Goal: Task Accomplishment & Management: Use online tool/utility

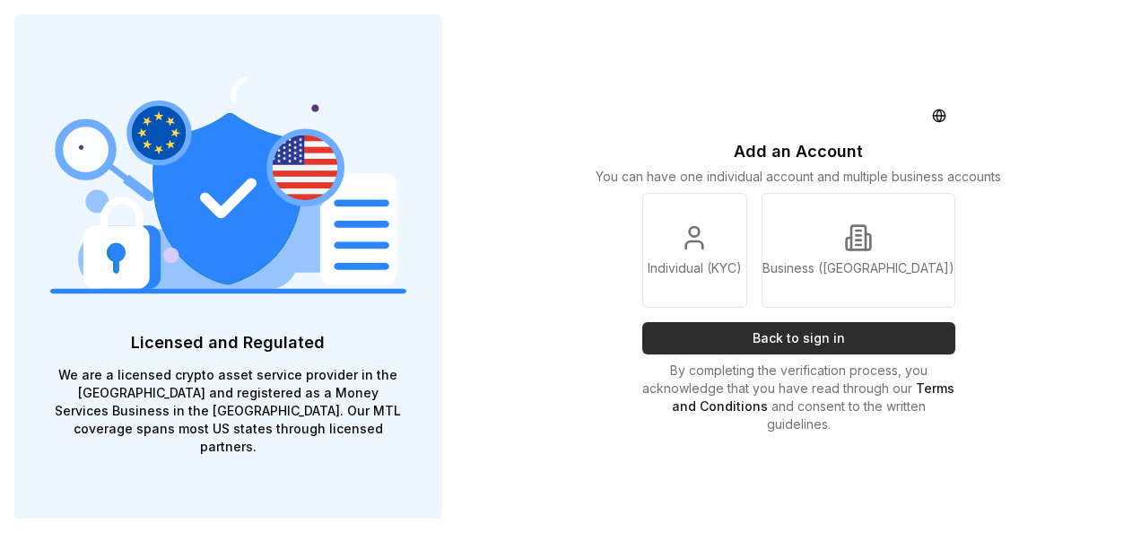
click at [782, 349] on button "Back to sign in" at bounding box center [799, 338] width 314 height 32
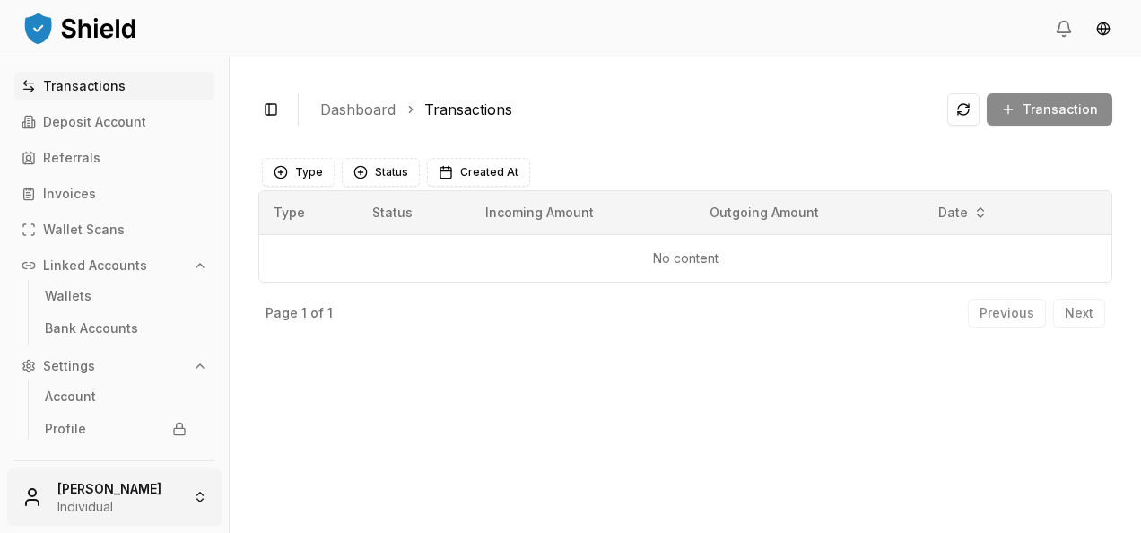
click at [130, 513] on html "Transactions Deposit Account Referrals Invoices Wallet Scans Linked Accounts Wa…" at bounding box center [570, 266] width 1141 height 533
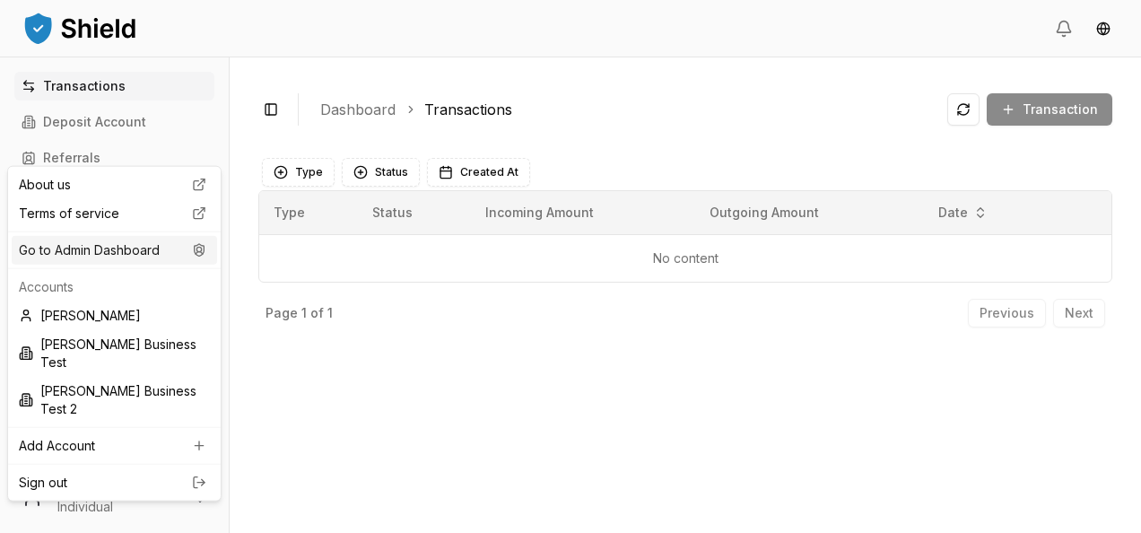
click at [140, 258] on div "Go to Admin Dashboard" at bounding box center [114, 250] width 205 height 29
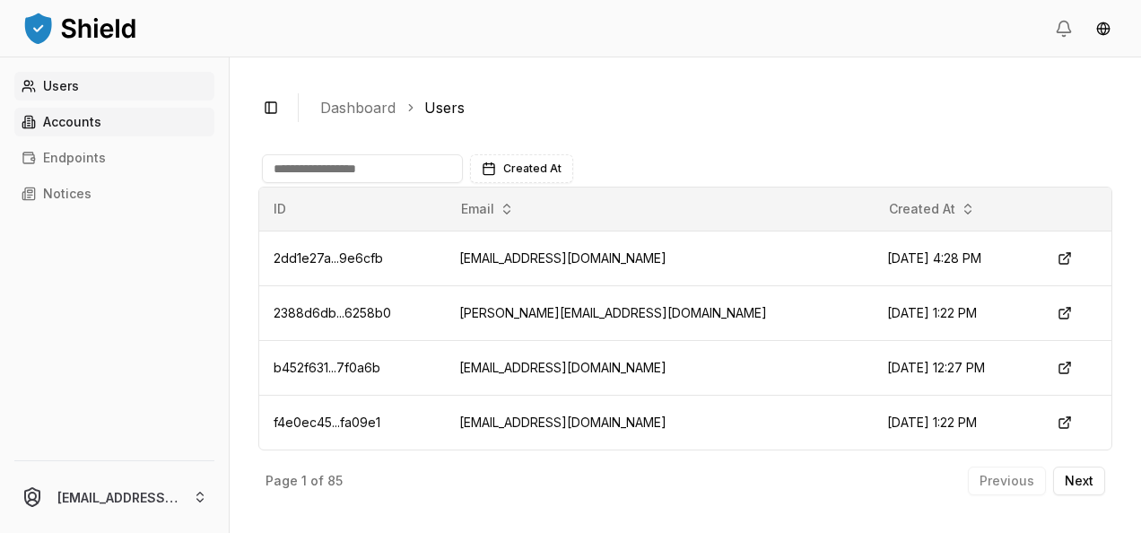
click at [97, 122] on p "Accounts" at bounding box center [72, 122] width 58 height 13
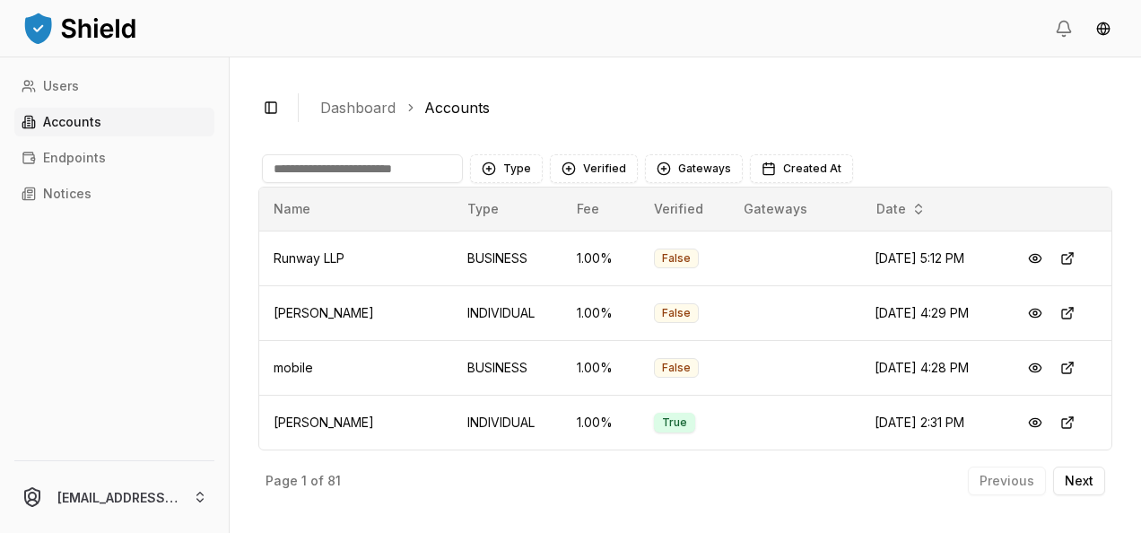
click at [399, 170] on input at bounding box center [362, 168] width 201 height 29
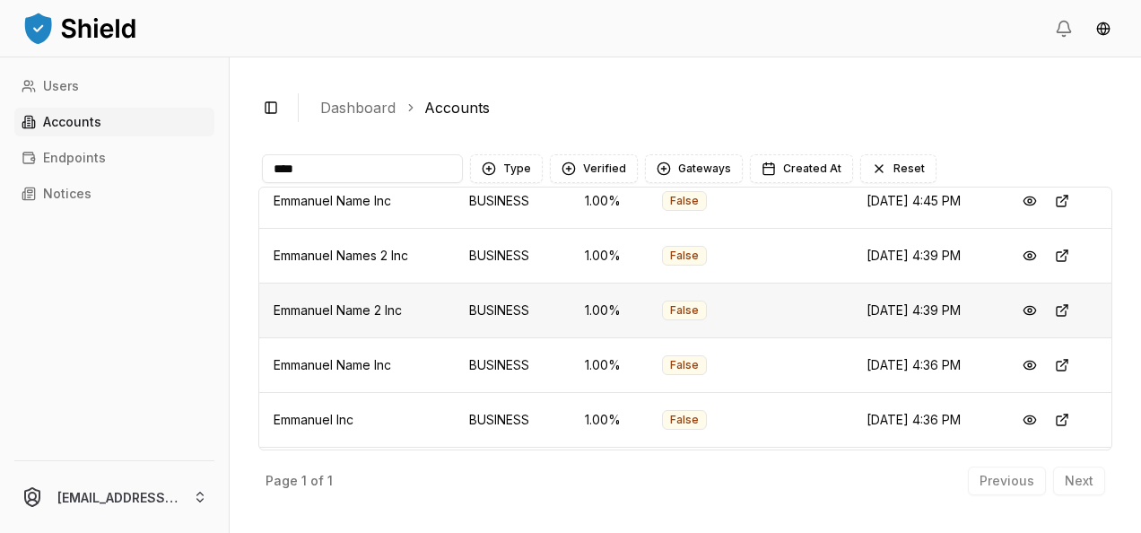
scroll to position [108, 0]
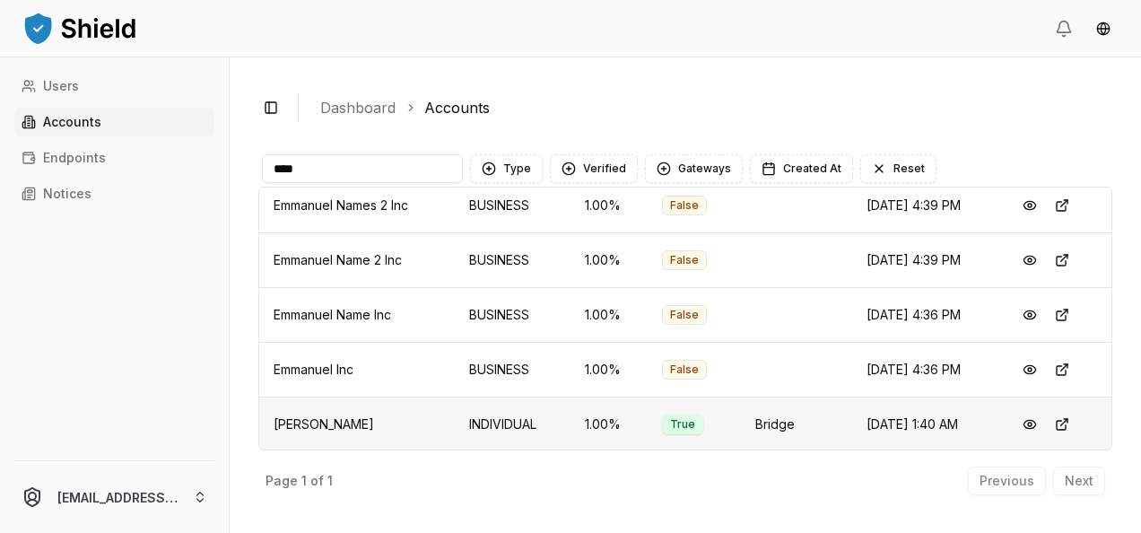
type input "****"
click at [313, 420] on span "[PERSON_NAME]" at bounding box center [324, 423] width 100 height 15
copy span "[PERSON_NAME]"
click at [1021, 425] on button at bounding box center [1030, 424] width 32 height 32
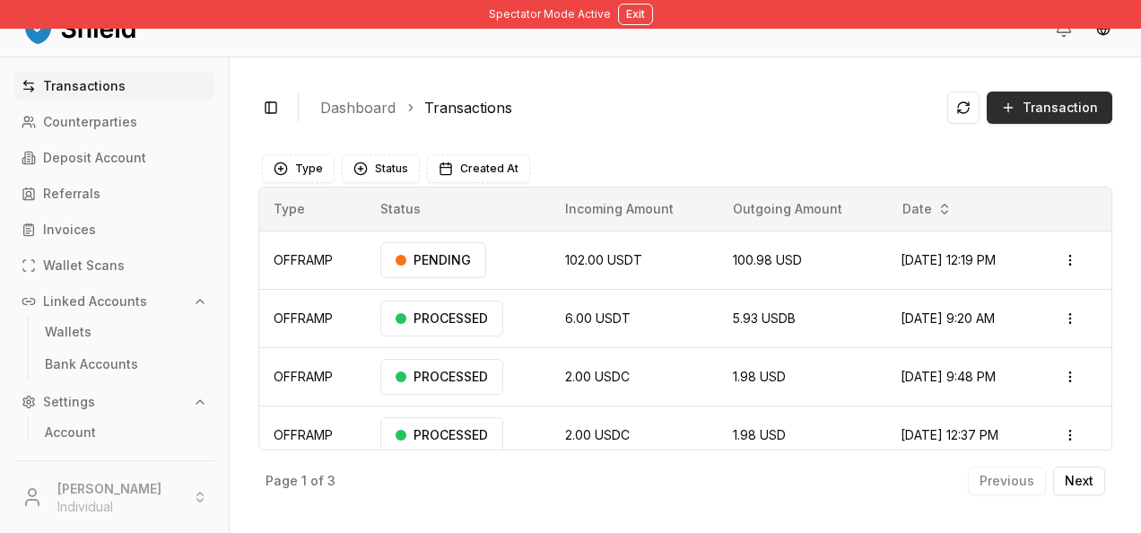
click at [1047, 109] on span "Transaction" at bounding box center [1060, 108] width 75 height 18
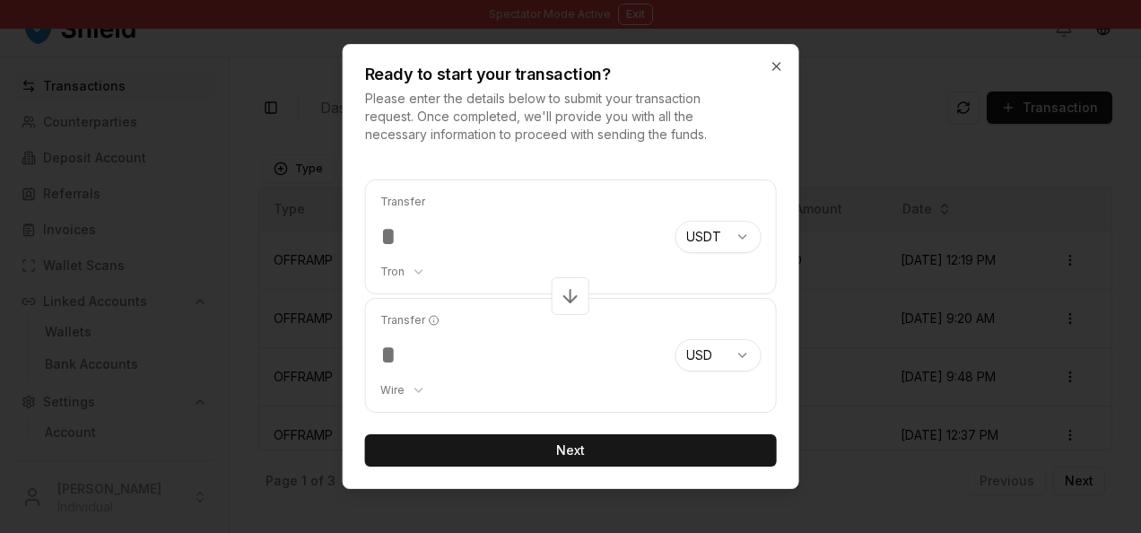
type input "***"
click at [400, 398] on div "Transfer ****** Wire *** ****" at bounding box center [520, 355] width 281 height 113
click at [411, 386] on body "Spectator Mode Active Exit Transactions Counterparties Deposit Account Referral…" at bounding box center [570, 266] width 1141 height 533
select select "***"
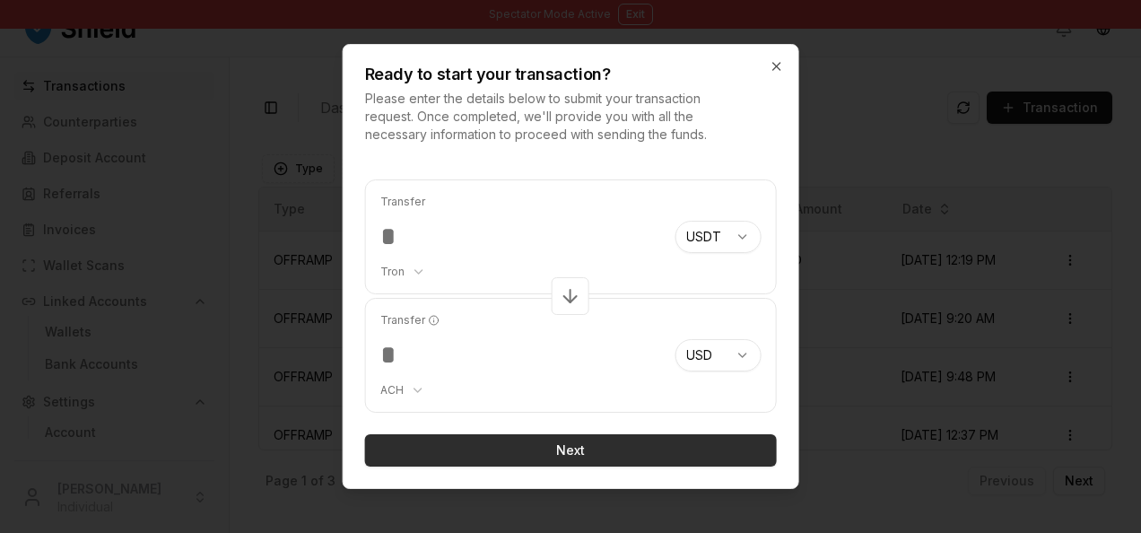
click at [553, 452] on button "Next" at bounding box center [571, 450] width 412 height 32
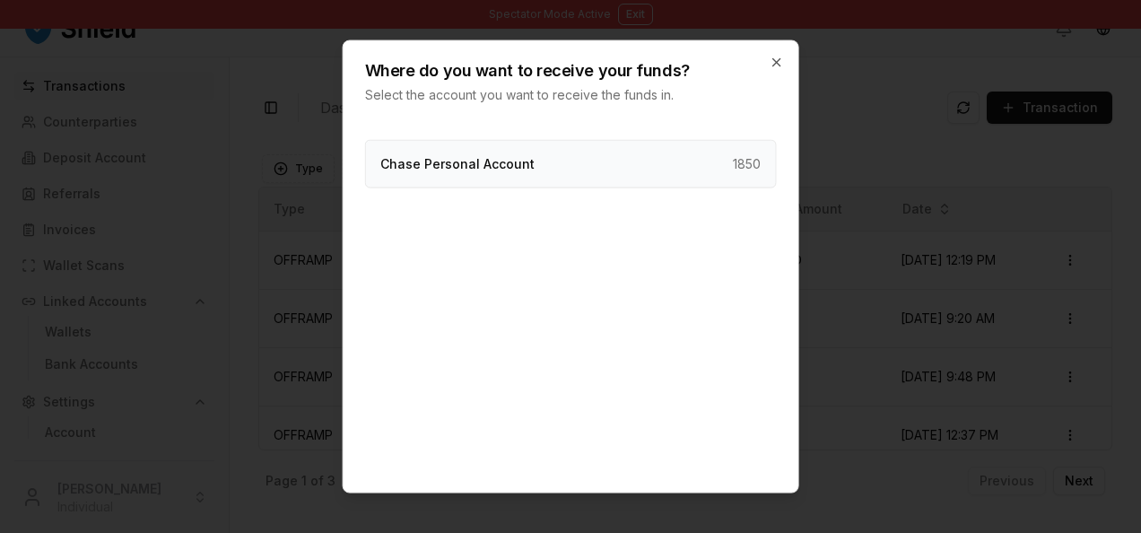
click at [596, 159] on div "Chase Personal Account 1850" at bounding box center [571, 164] width 412 height 48
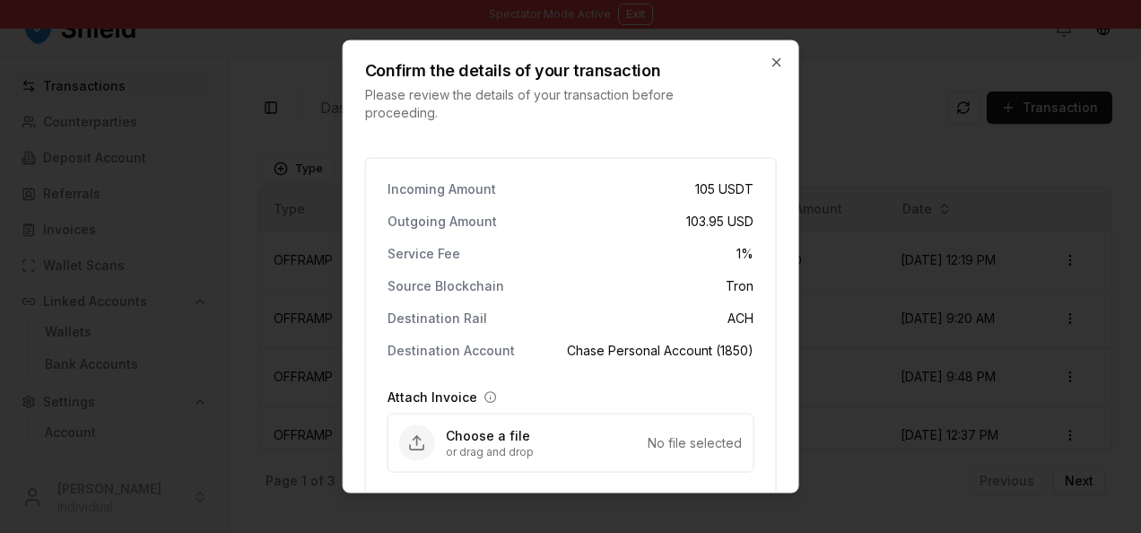
scroll to position [83, 0]
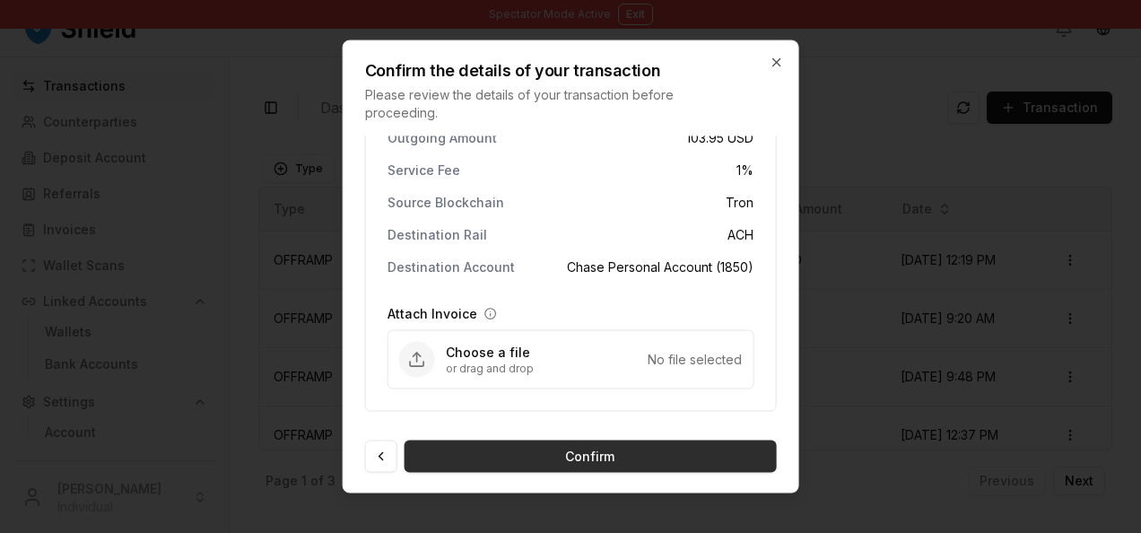
click at [546, 454] on button "Confirm" at bounding box center [591, 457] width 372 height 32
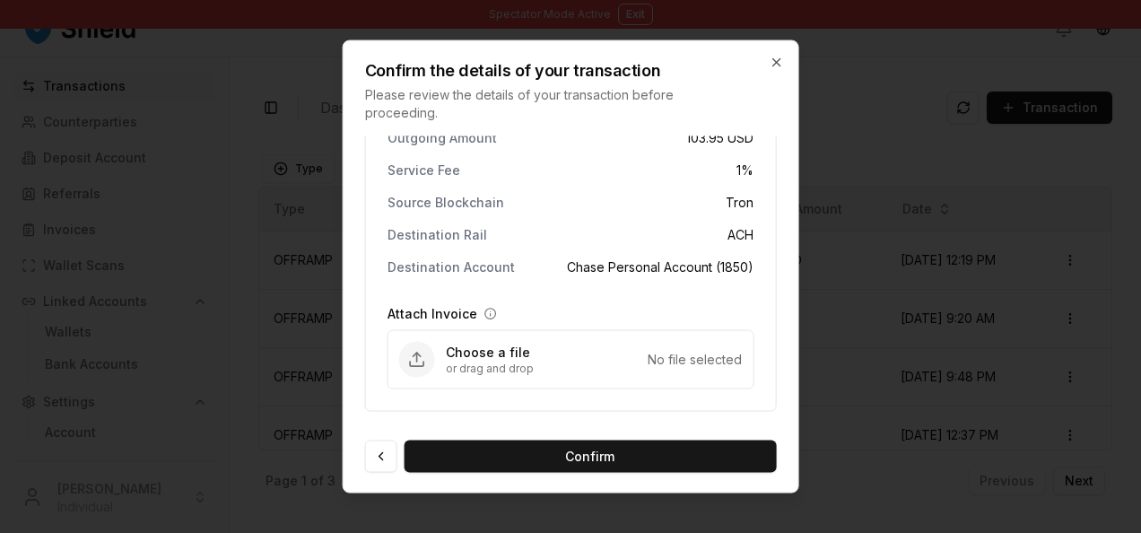
click at [576, 367] on p "or drag and drop" at bounding box center [547, 369] width 203 height 14
type input "**********"
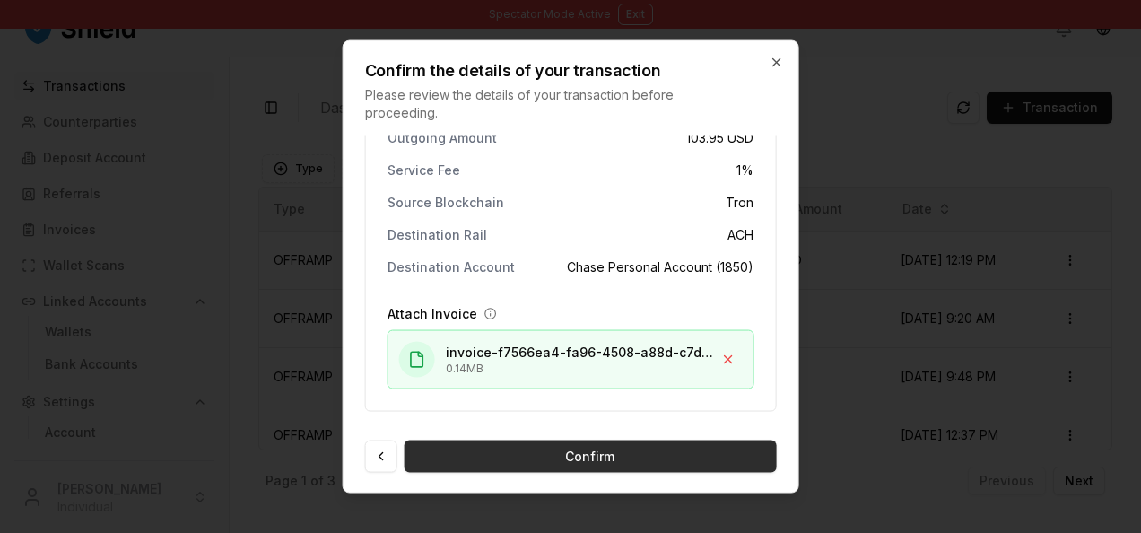
click at [607, 452] on button "Confirm" at bounding box center [591, 457] width 372 height 32
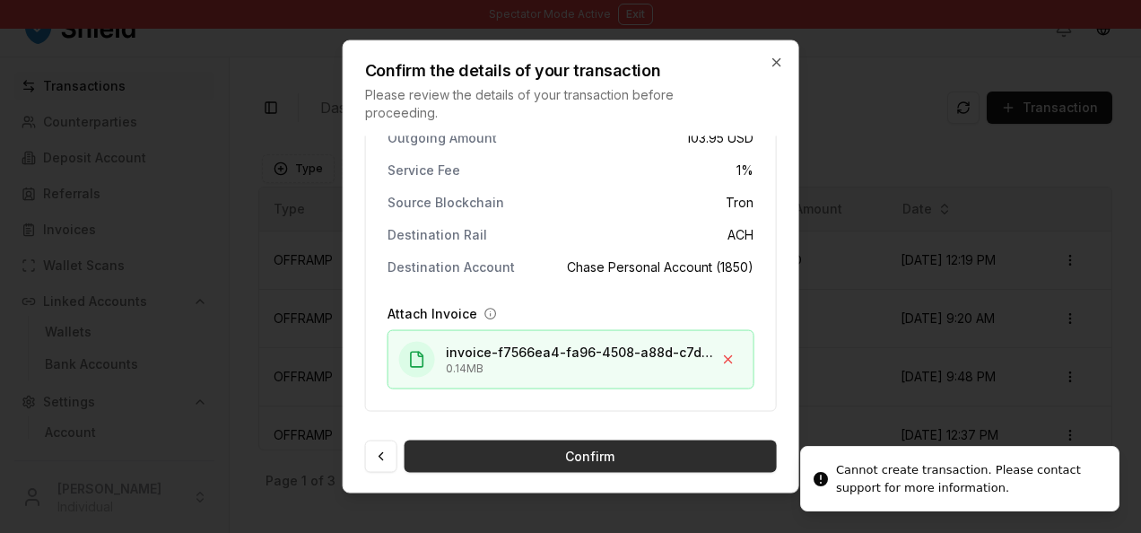
click at [607, 452] on button "Confirm" at bounding box center [591, 457] width 372 height 32
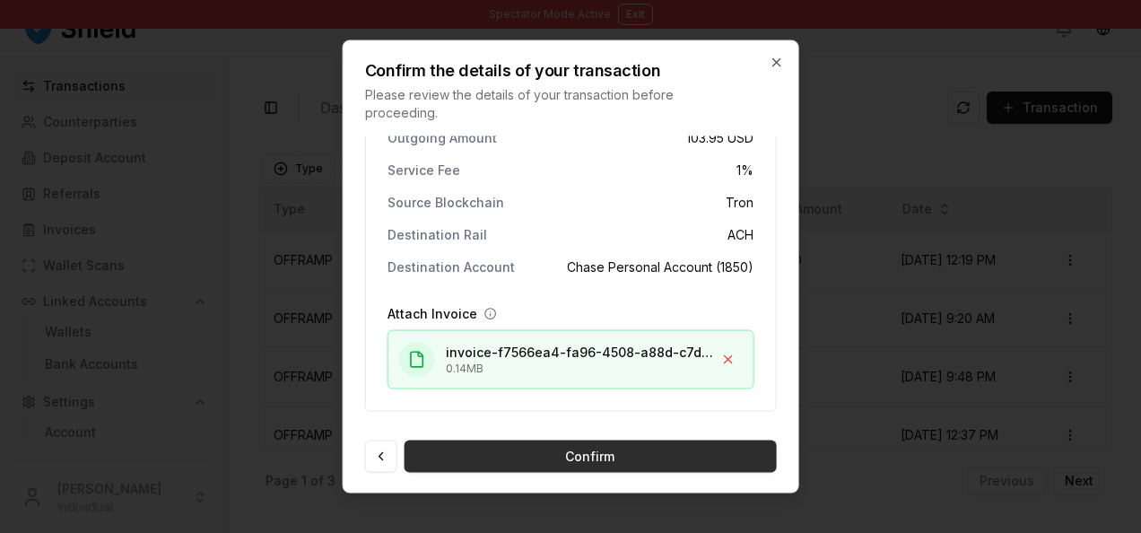
click at [662, 467] on button "Confirm" at bounding box center [591, 457] width 372 height 32
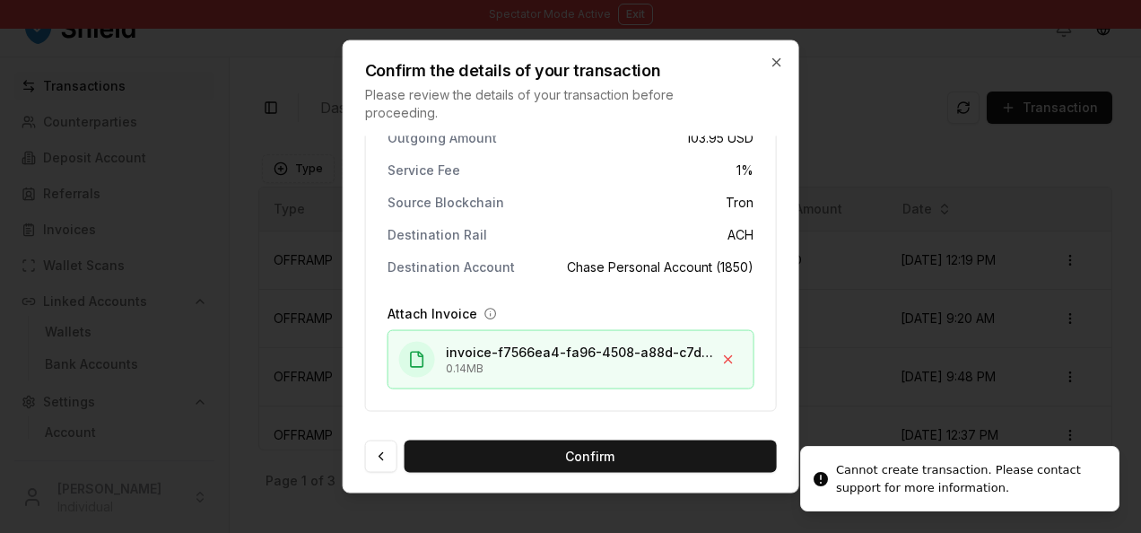
drag, startPoint x: 971, startPoint y: 493, endPoint x: 832, endPoint y: 466, distance: 141.7
click at [832, 466] on div at bounding box center [570, 266] width 1141 height 533
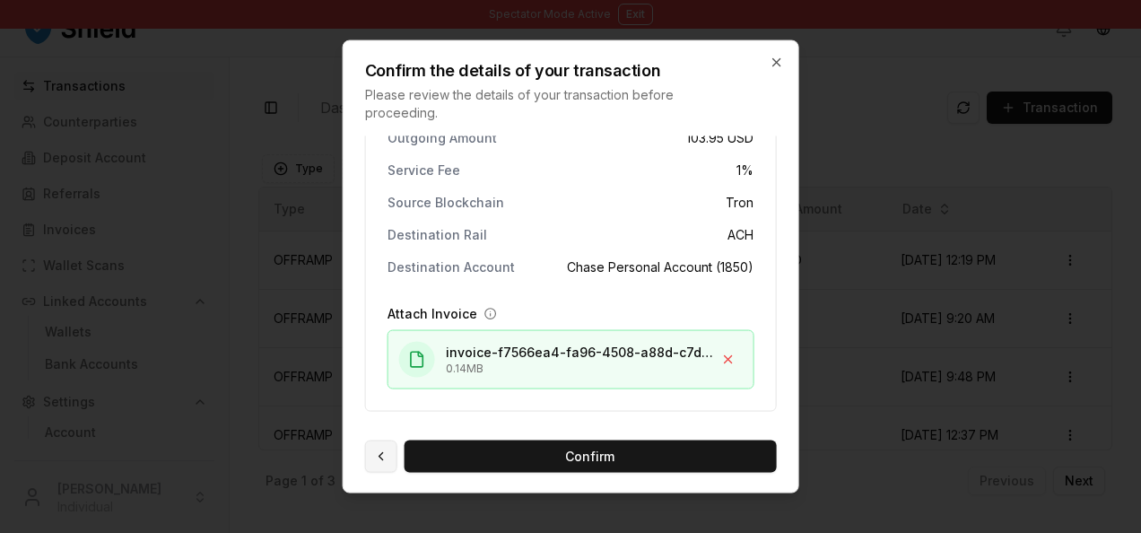
click at [377, 453] on button at bounding box center [381, 457] width 32 height 32
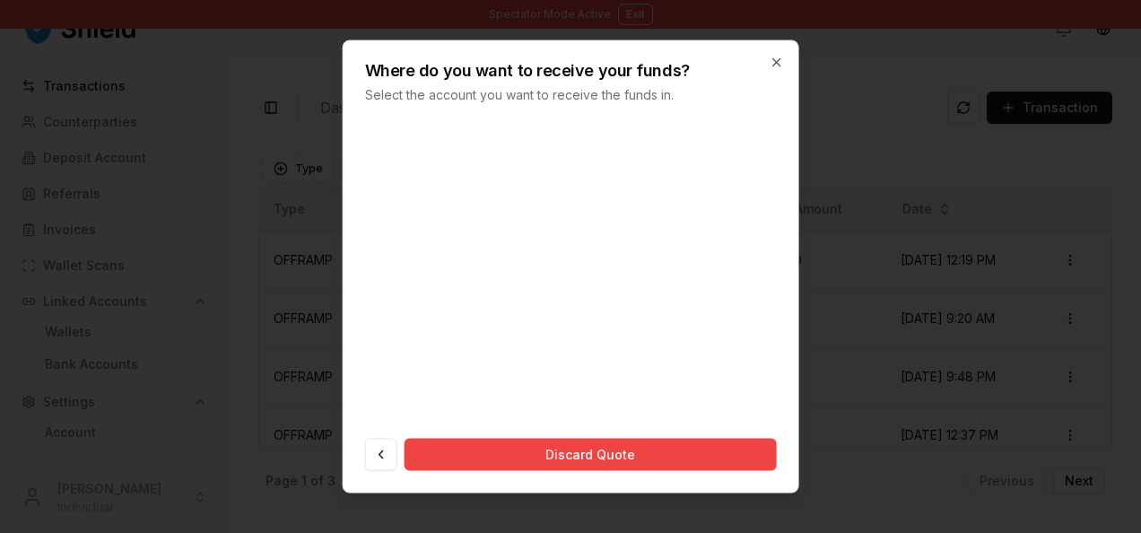
scroll to position [74, 0]
click at [377, 453] on button at bounding box center [381, 456] width 32 height 32
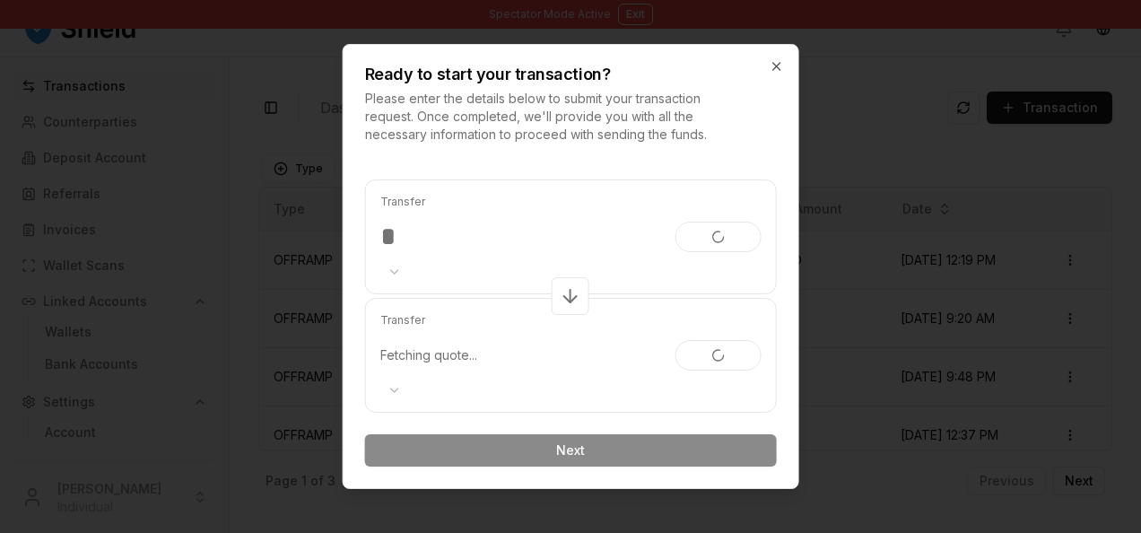
click at [406, 383] on div at bounding box center [520, 390] width 281 height 14
click at [395, 393] on body "Spectator Mode Active Exit Transactions Counterparties Deposit Account Referral…" at bounding box center [570, 266] width 1141 height 533
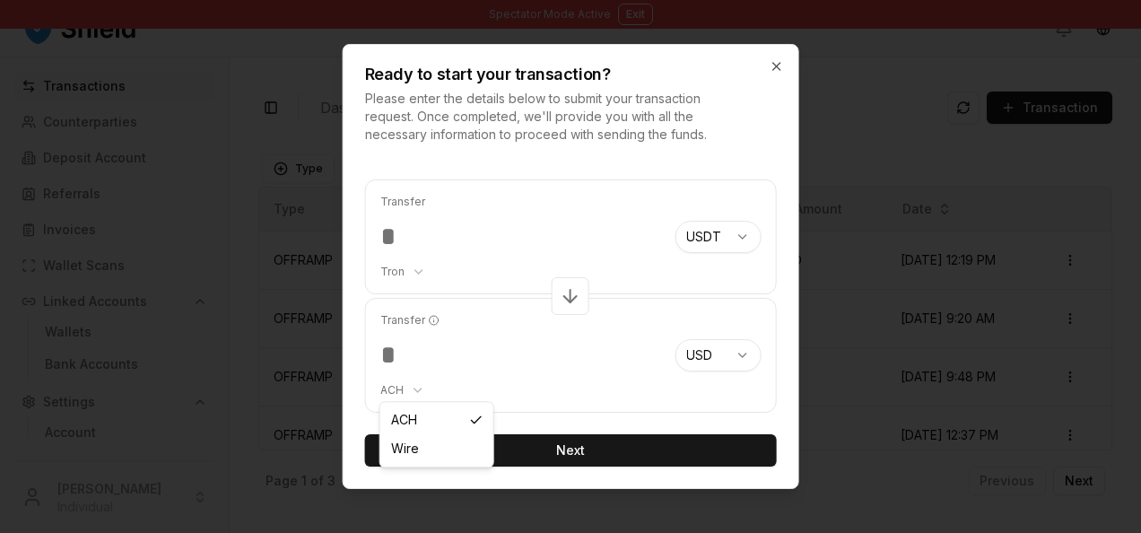
select select "****"
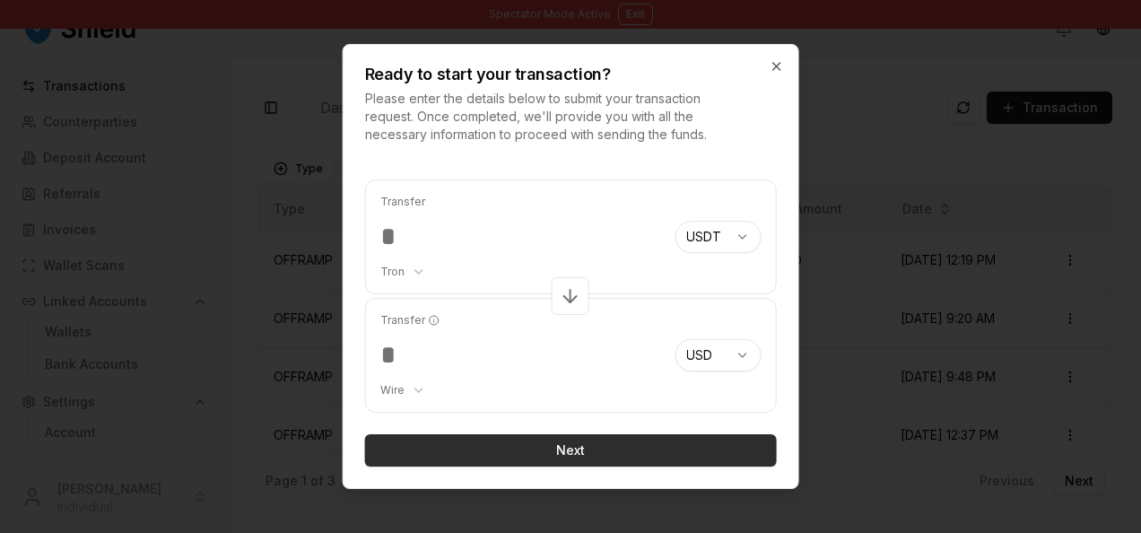
click at [483, 461] on button "Next" at bounding box center [571, 450] width 412 height 32
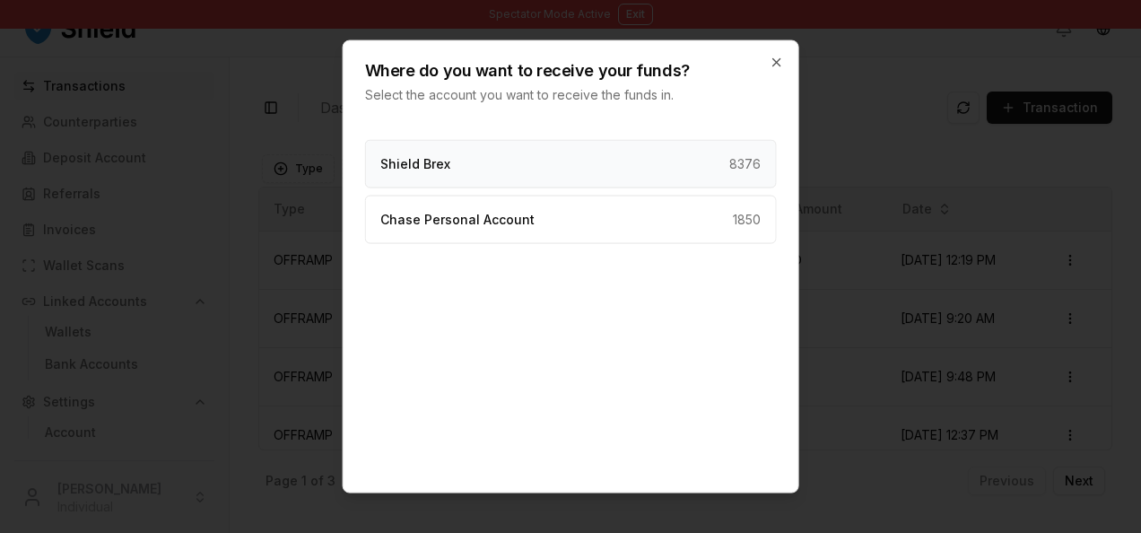
click at [534, 180] on div "Shield Brex 8376" at bounding box center [571, 164] width 412 height 48
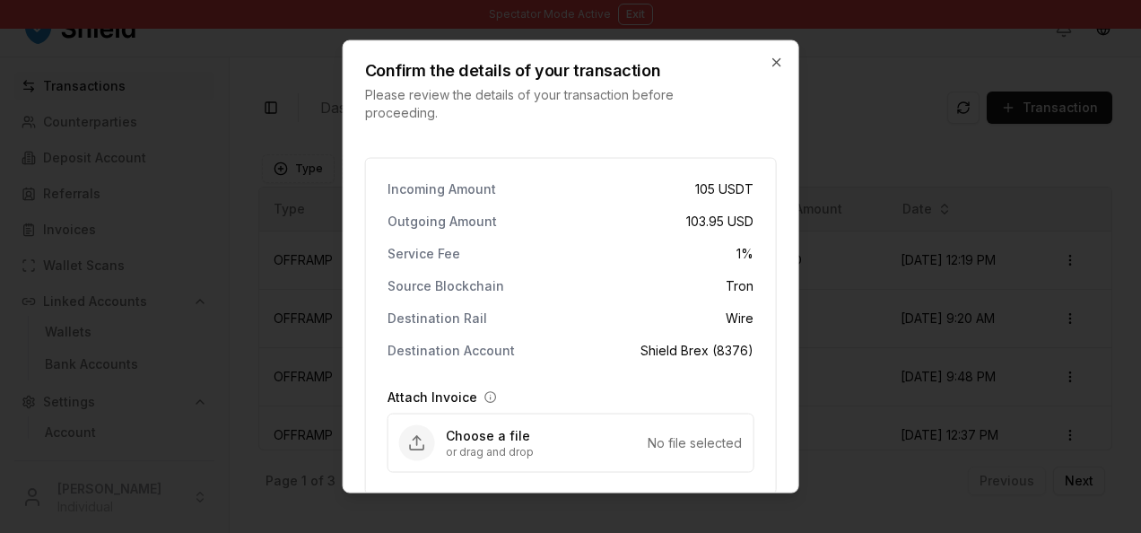
scroll to position [83, 0]
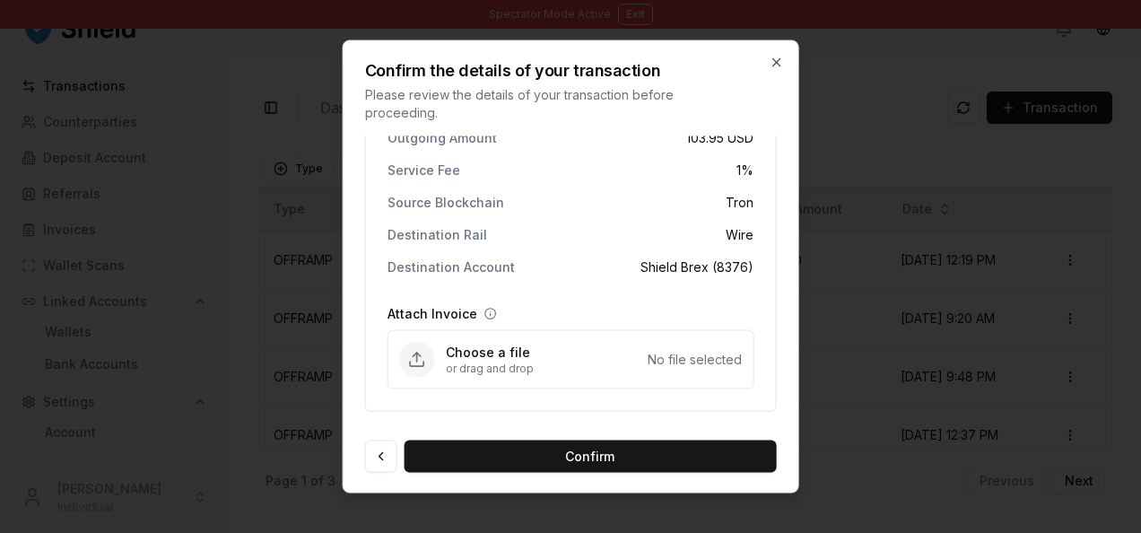
click at [650, 368] on div "Choose a file or drag and drop No file selected" at bounding box center [571, 359] width 365 height 57
type input "**********"
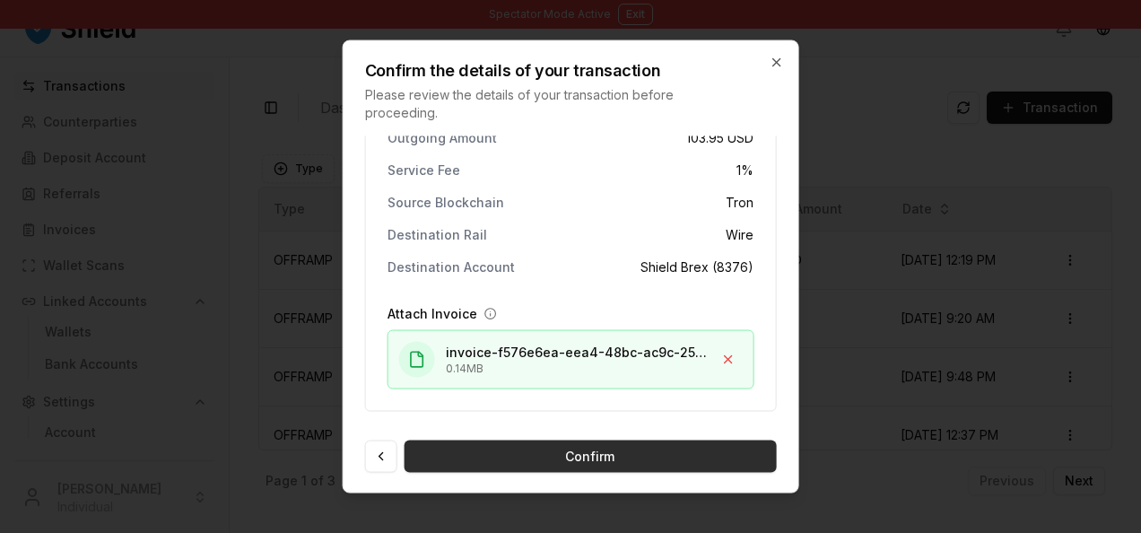
click at [610, 461] on button "Confirm" at bounding box center [591, 457] width 372 height 32
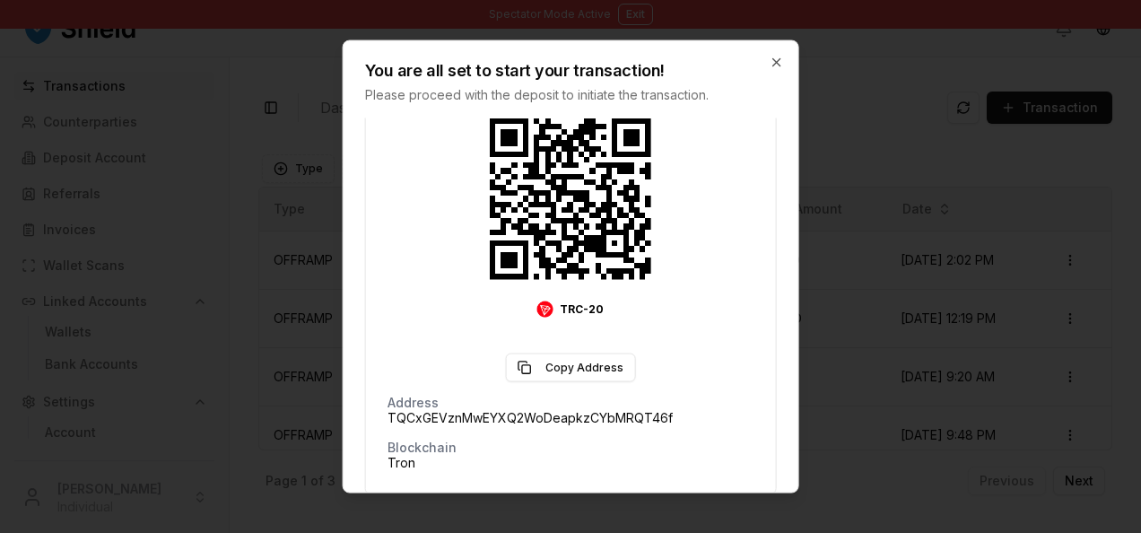
scroll to position [366, 0]
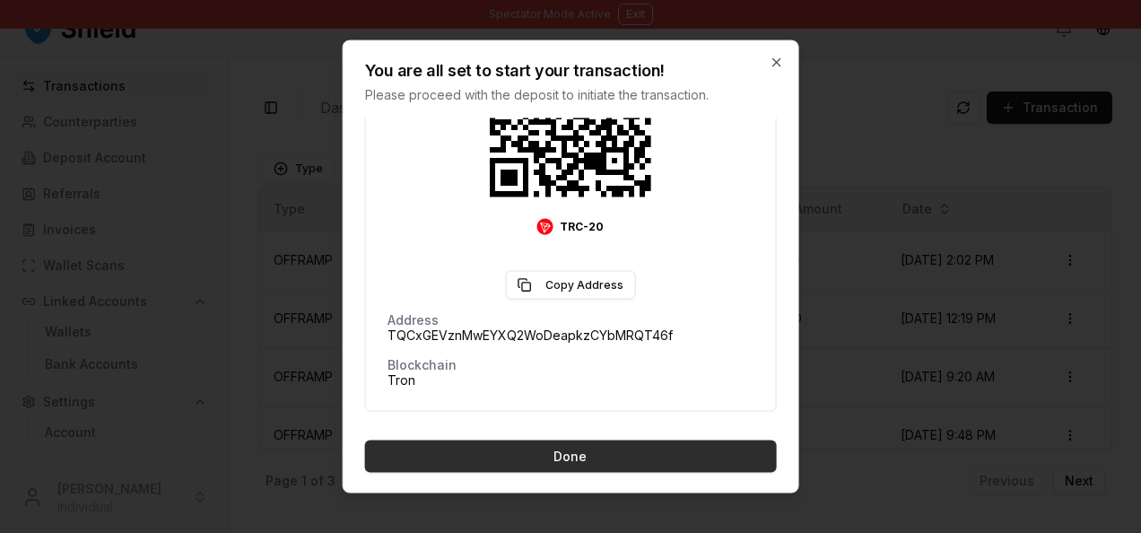
click at [570, 458] on button "Done" at bounding box center [571, 457] width 412 height 32
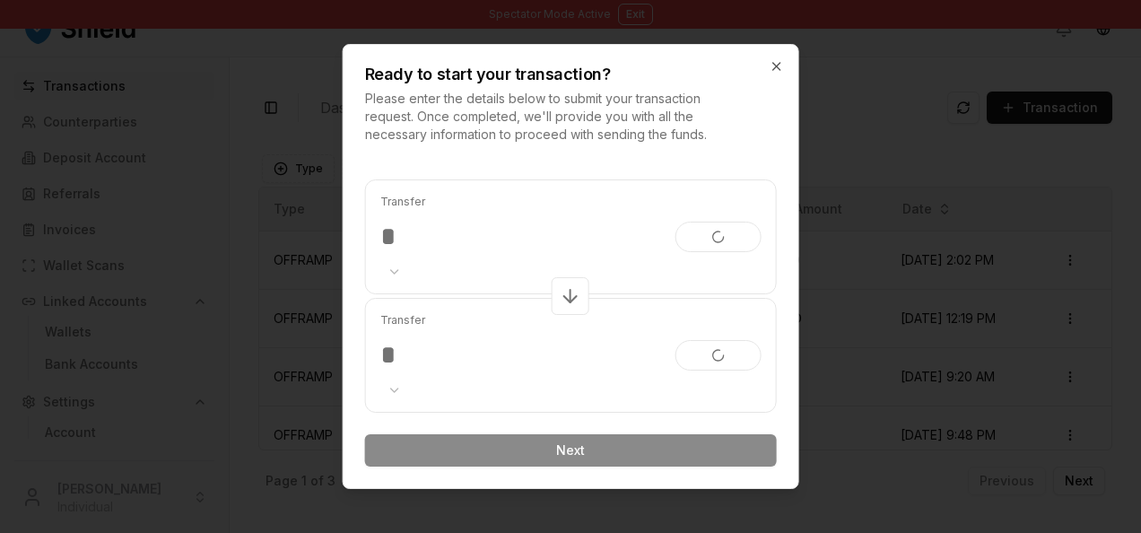
scroll to position [0, 0]
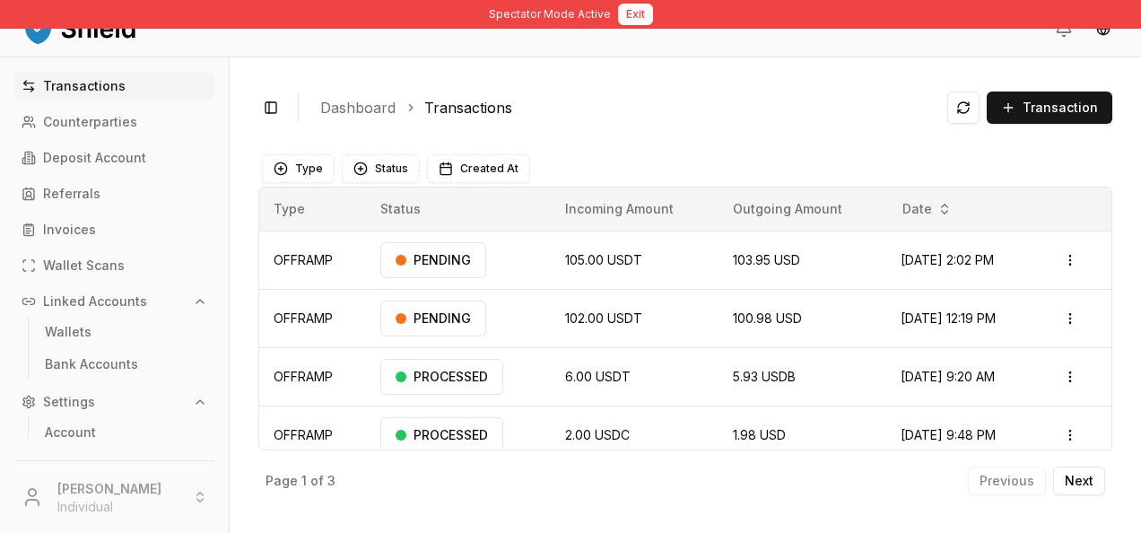
click at [633, 20] on button "Exit" at bounding box center [635, 15] width 35 height 22
